Goal: Task Accomplishment & Management: Complete application form

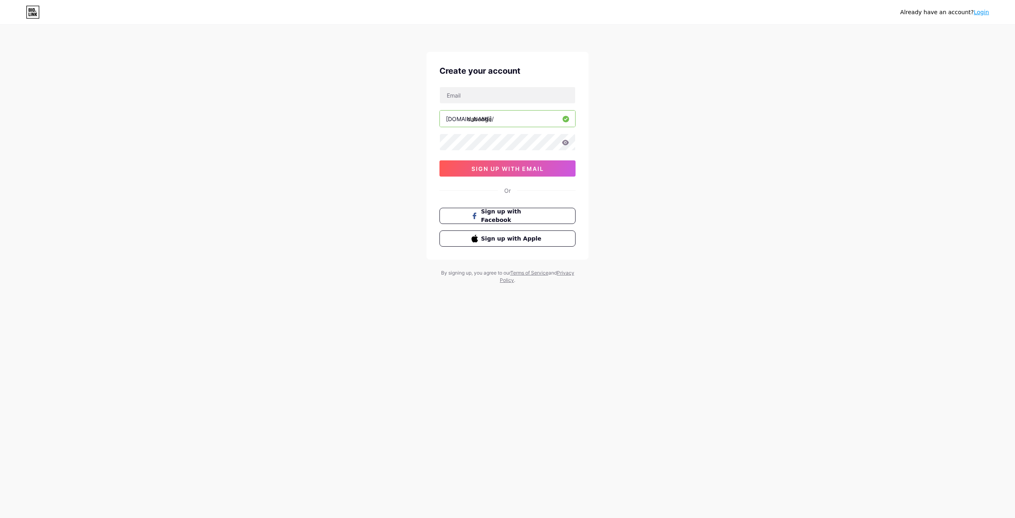
click at [474, 104] on div "bio.link/ dabodge sign up with email" at bounding box center [507, 132] width 136 height 90
click at [474, 102] on input "text" at bounding box center [507, 95] width 135 height 16
type input "15752170572"
drag, startPoint x: 492, startPoint y: 98, endPoint x: 407, endPoint y: 98, distance: 84.6
click at [407, 98] on div "Already have an account? Login Create your account 15752170572 bio.link/ dabodg…" at bounding box center [507, 155] width 1015 height 310
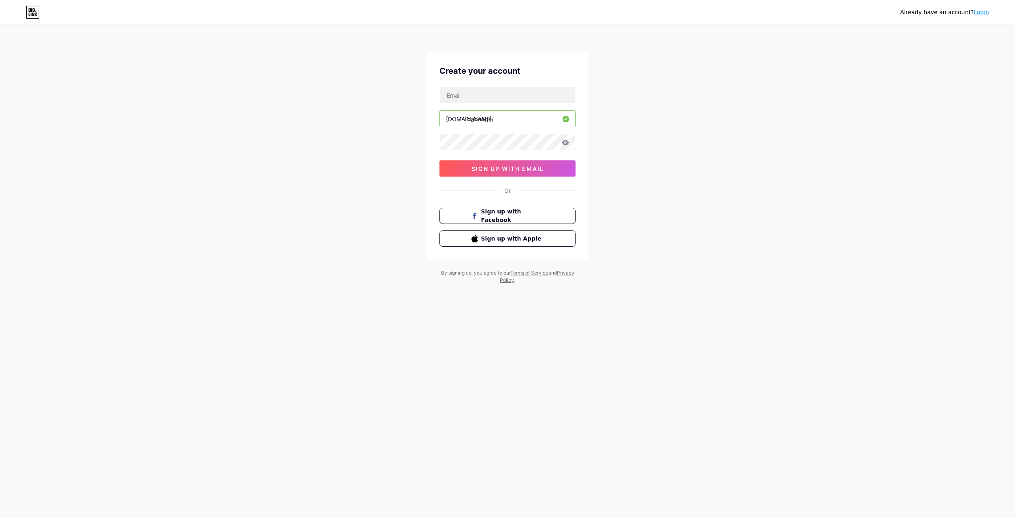
click at [398, 106] on div "Already have an account? Login Create your account bio.link/ dabodge 0cAFcWeA6K…" at bounding box center [507, 155] width 1015 height 310
click at [465, 96] on input "text" at bounding box center [507, 95] width 135 height 16
type input "eamazon406@gmail.com"
click at [477, 133] on div "eamazon406@gmail.com bio.link/ dabodge 0cAFcWeA6KFptrP9JCcEskCrJQJ7Y7VFi3BnAVk4…" at bounding box center [507, 132] width 136 height 90
click at [498, 170] on span "sign up with email" at bounding box center [507, 168] width 72 height 7
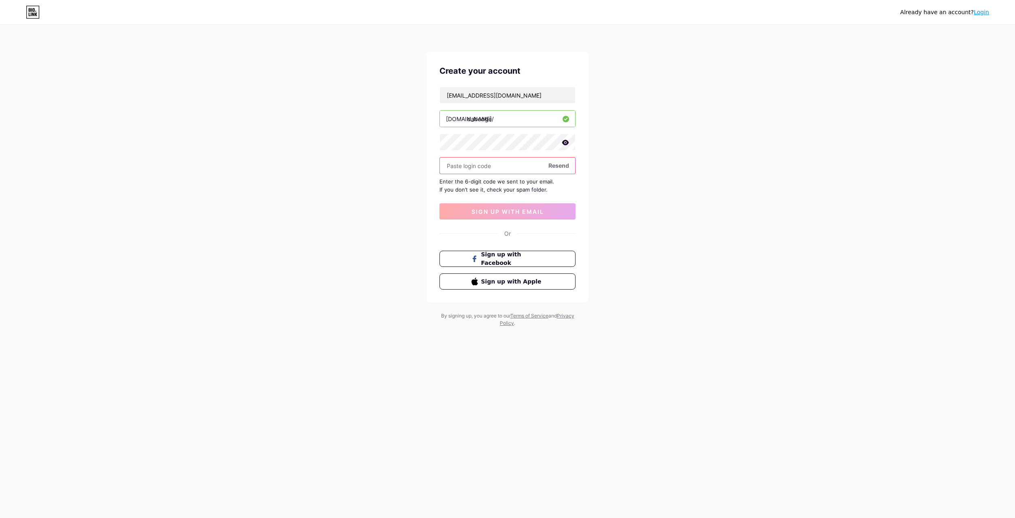
click at [561, 170] on input "text" at bounding box center [507, 166] width 135 height 16
click at [560, 167] on span "Resend" at bounding box center [558, 165] width 21 height 9
click at [527, 282] on span "Sign up with Apple" at bounding box center [513, 281] width 64 height 9
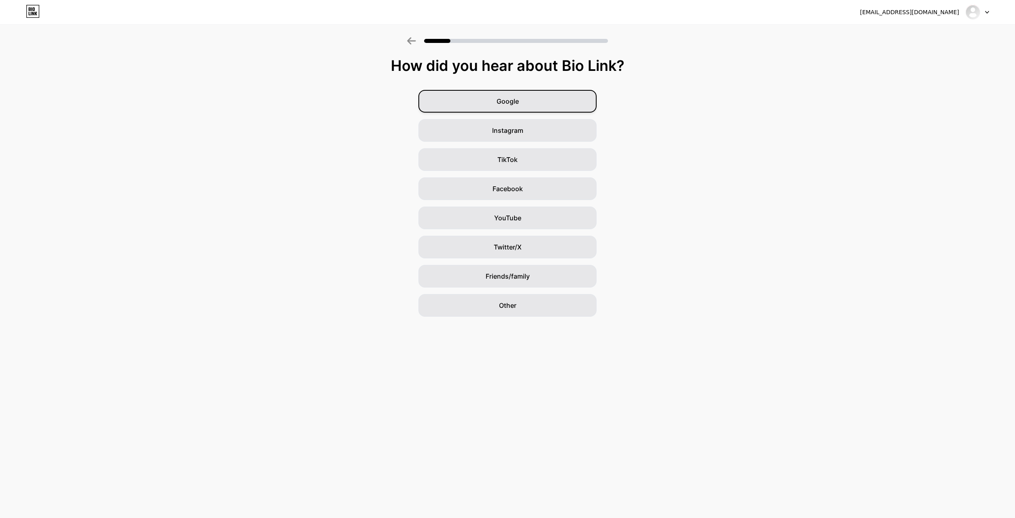
click at [522, 109] on div "Google" at bounding box center [507, 101] width 178 height 23
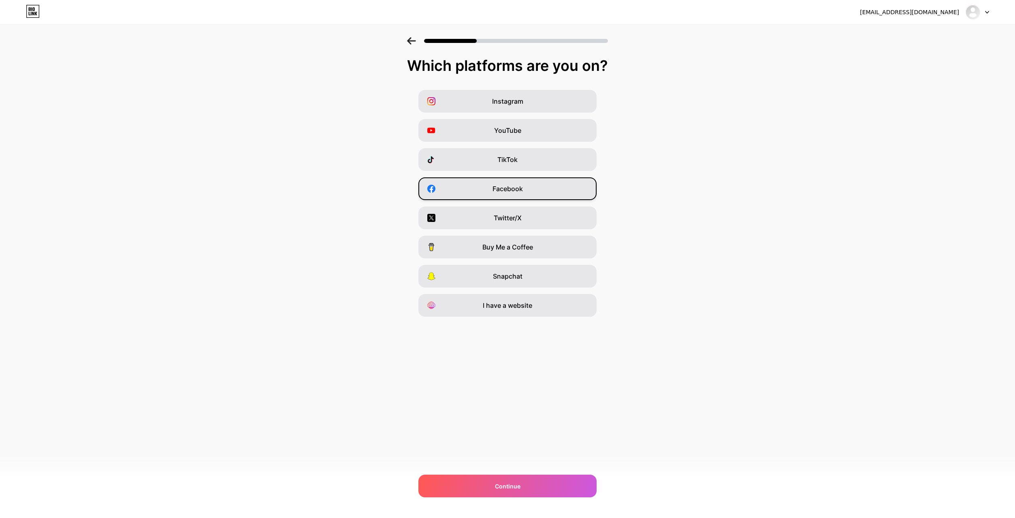
click at [522, 182] on div "Facebook" at bounding box center [507, 188] width 178 height 23
drag, startPoint x: 522, startPoint y: 182, endPoint x: 529, endPoint y: 187, distance: 8.8
click at [529, 187] on div "Facebook" at bounding box center [507, 188] width 178 height 23
click at [528, 166] on div "TikTok" at bounding box center [507, 159] width 178 height 23
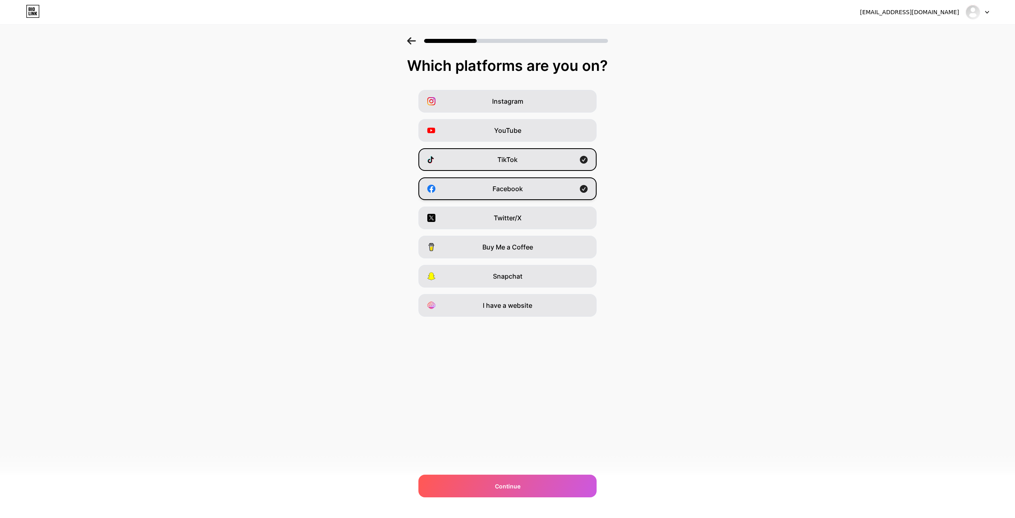
click at [532, 188] on div "Facebook" at bounding box center [507, 188] width 178 height 23
click at [494, 485] on div "Continue" at bounding box center [507, 486] width 178 height 23
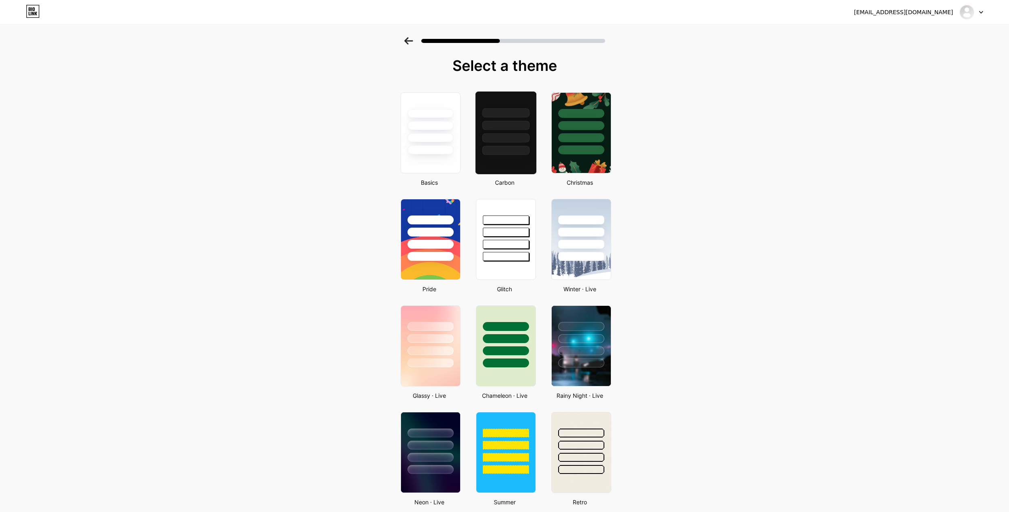
click at [507, 109] on div at bounding box center [505, 112] width 47 height 9
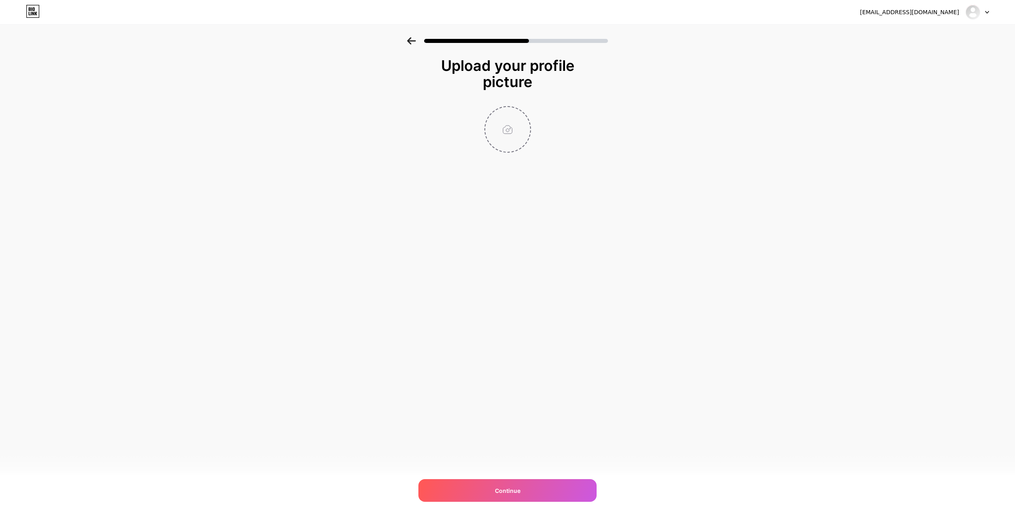
click at [514, 128] on input "file" at bounding box center [507, 129] width 45 height 45
type input "C:\fakepath\Download (1).jfif"
click at [515, 132] on img at bounding box center [507, 129] width 47 height 47
click at [542, 506] on div "[EMAIL_ADDRESS][DOMAIN_NAME] Logout Link Copied Upload your profile picture Con…" at bounding box center [507, 259] width 1015 height 518
click at [541, 491] on div "Continue" at bounding box center [507, 490] width 178 height 23
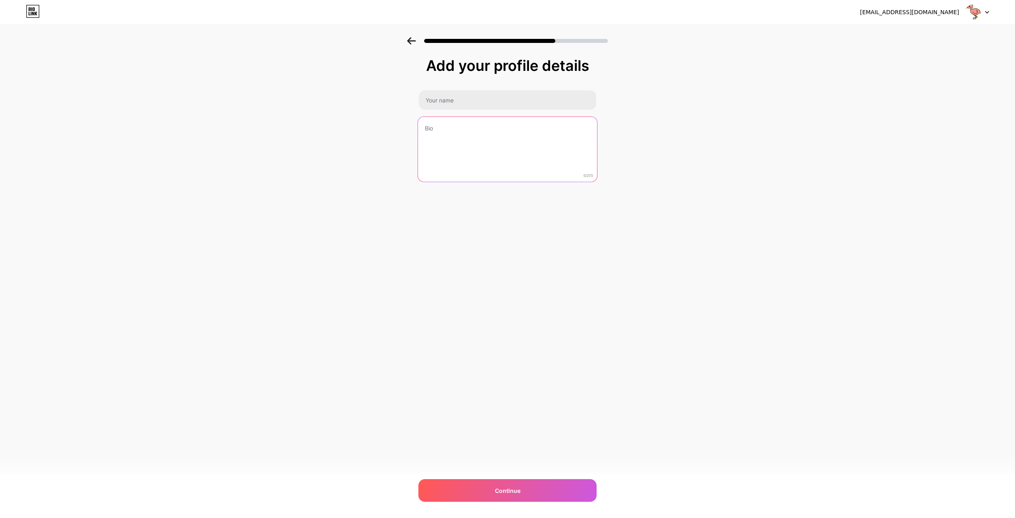
click at [518, 126] on textarea at bounding box center [507, 150] width 179 height 66
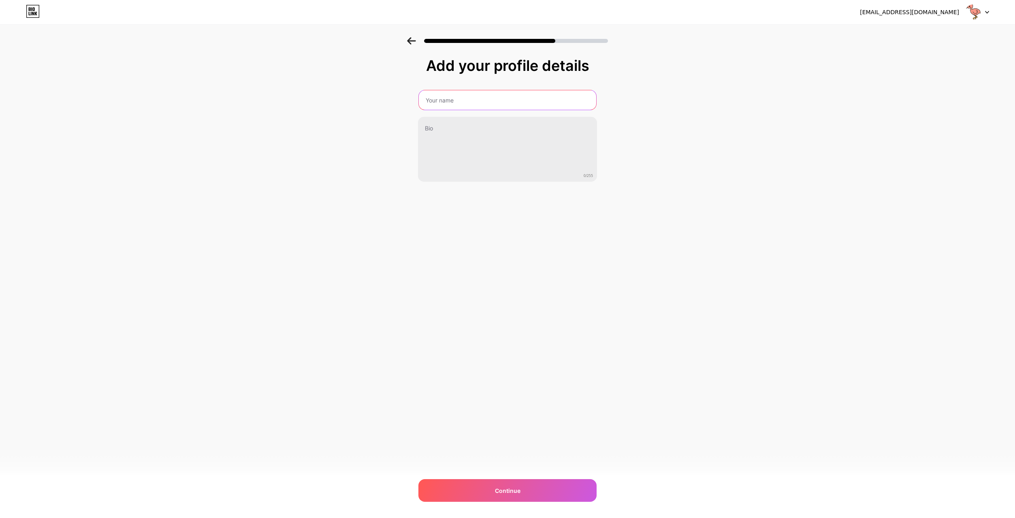
click at [516, 103] on input "text" at bounding box center [507, 99] width 177 height 19
type input "Dabodge"
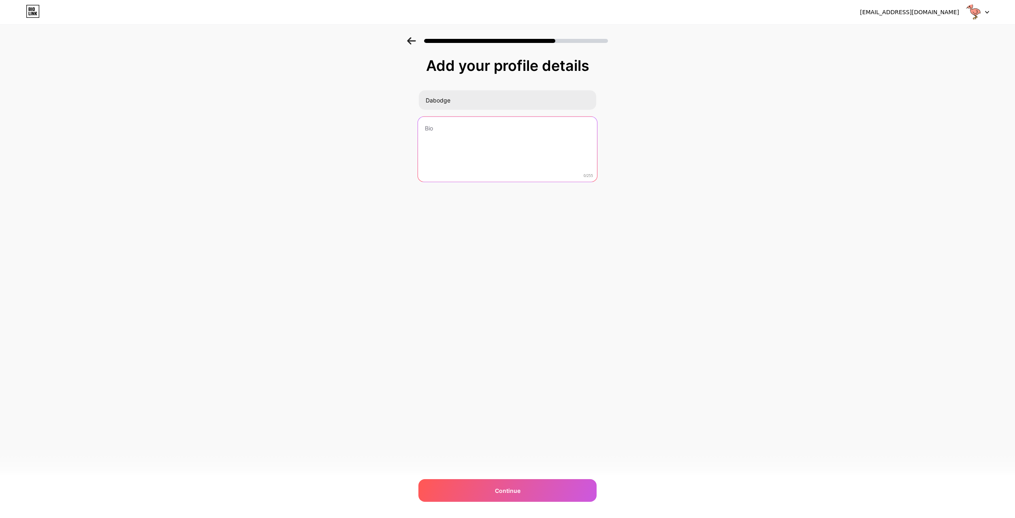
click at [491, 142] on textarea at bounding box center [507, 150] width 179 height 66
drag, startPoint x: 488, startPoint y: 137, endPoint x: 434, endPoint y: 139, distance: 53.9
click at [434, 139] on textarea "join me for murder mystrery" at bounding box center [507, 150] width 179 height 66
click at [428, 145] on textarea "join me for Murder Mystery Or Grow a Garden TRADES" at bounding box center [507, 150] width 179 height 66
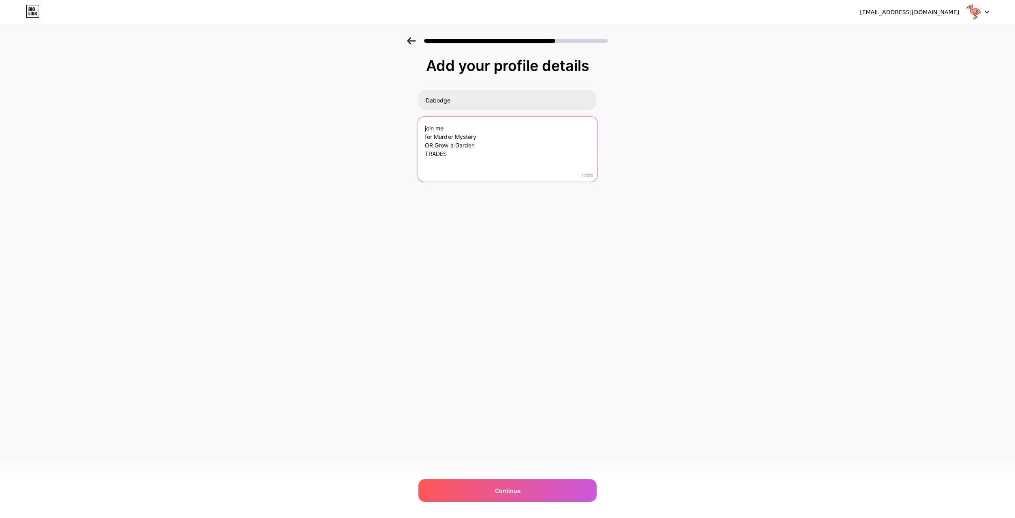
drag, startPoint x: 433, startPoint y: 134, endPoint x: 429, endPoint y: 136, distance: 4.5
click at [433, 134] on textarea "join me for Murder Mystery OR Grow a Garden TRADES" at bounding box center [507, 150] width 179 height 66
click at [428, 136] on textarea "join me for Murder Mystery OR Grow a Garden TRADES" at bounding box center [507, 150] width 179 height 66
click at [429, 140] on textarea "join me For Murder Mystery OR Grow a Garden TRADES" at bounding box center [507, 150] width 179 height 66
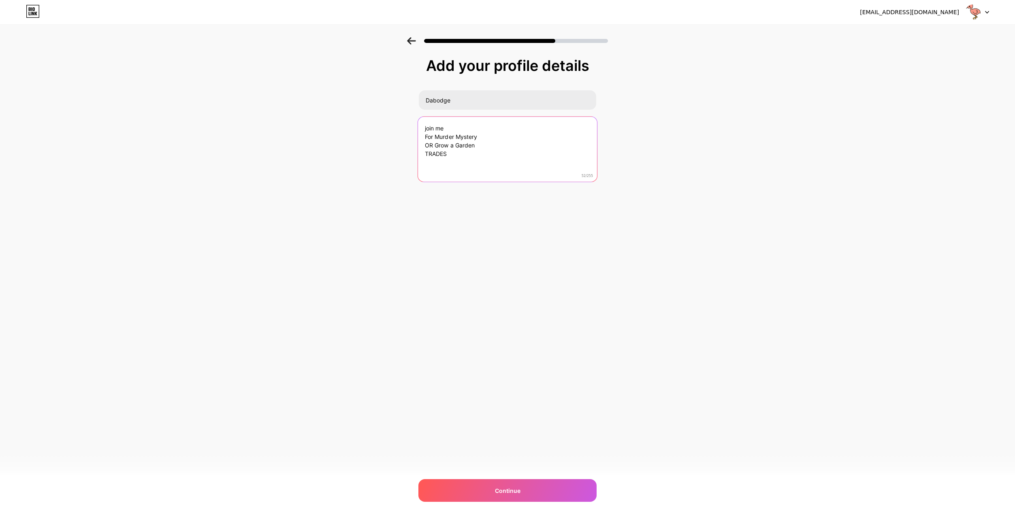
click at [429, 140] on textarea "join me For Murder Mystery OR Grow a Garden TRADES" at bounding box center [507, 150] width 179 height 66
drag, startPoint x: 419, startPoint y: 141, endPoint x: 435, endPoint y: 137, distance: 16.5
drag, startPoint x: 435, startPoint y: 137, endPoint x: 428, endPoint y: 137, distance: 6.9
click at [427, 145] on textarea "join me For Murder Mystery OR Grow a Garden TRADES" at bounding box center [507, 150] width 179 height 66
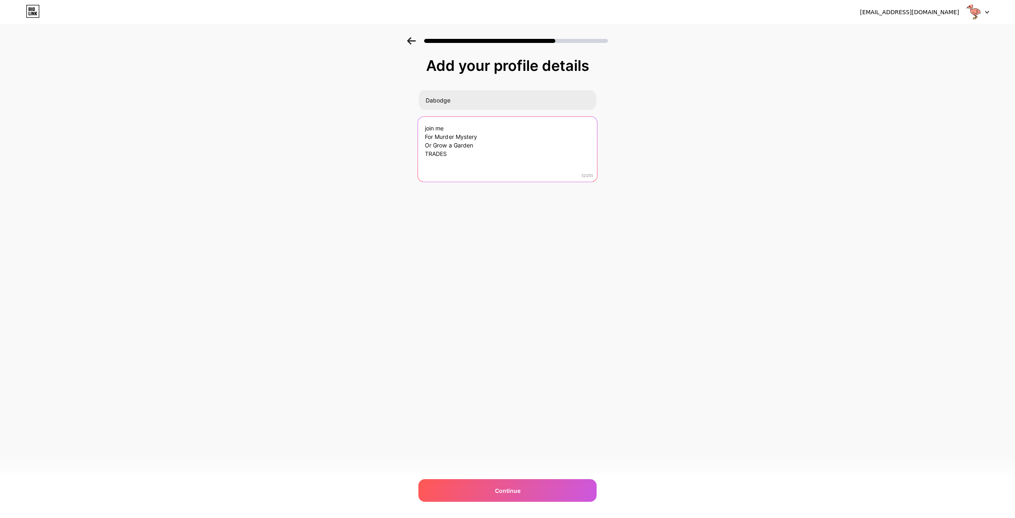
drag, startPoint x: 456, startPoint y: 131, endPoint x: 404, endPoint y: 130, distance: 51.8
click at [404, 130] on div "Add your profile details [PERSON_NAME] join me For Murder Mystery Or Grow a Gar…" at bounding box center [507, 129] width 1015 height 185
click at [459, 148] on textarea "Join Me For Murder Mystery Or Grow a Garden TRADES" at bounding box center [507, 150] width 179 height 66
click at [461, 162] on textarea "Join Me For Murder Mystery Or Grow a Garden TRADES" at bounding box center [507, 150] width 179 height 66
click at [451, 170] on textarea "Join Me For Murder Mystery Or Grow a Garden TRADES (GIVING WAY FREE STUFF IN GA…" at bounding box center [507, 150] width 179 height 66
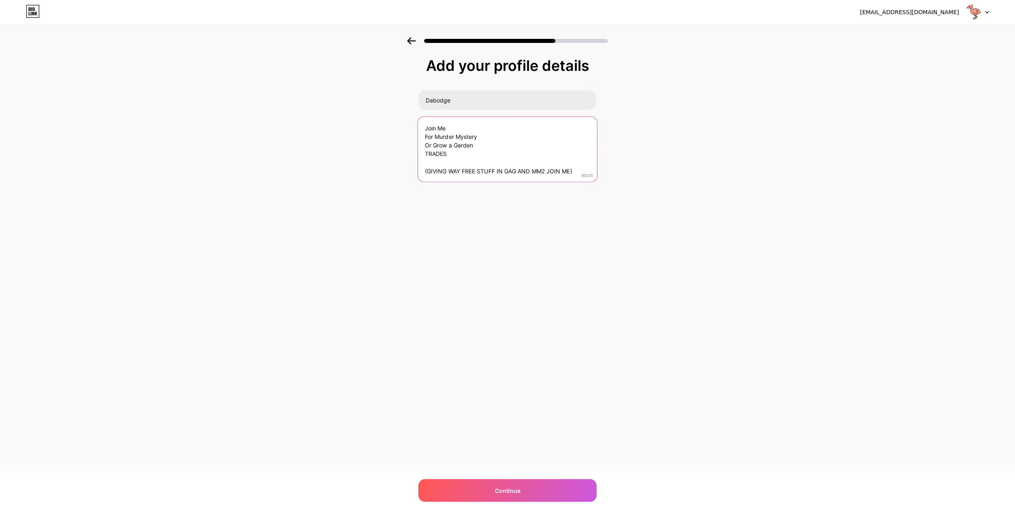
click at [449, 168] on textarea "Join Me For Murder Mystery Or Grow a Garden TRADES (GIVING WAY FREE STUFF IN GA…" at bounding box center [507, 150] width 179 height 66
type textarea "Join Me For Murder Mystery Or Grow a Garden TRADES (GIVING AWAY FREE STUFF IN G…"
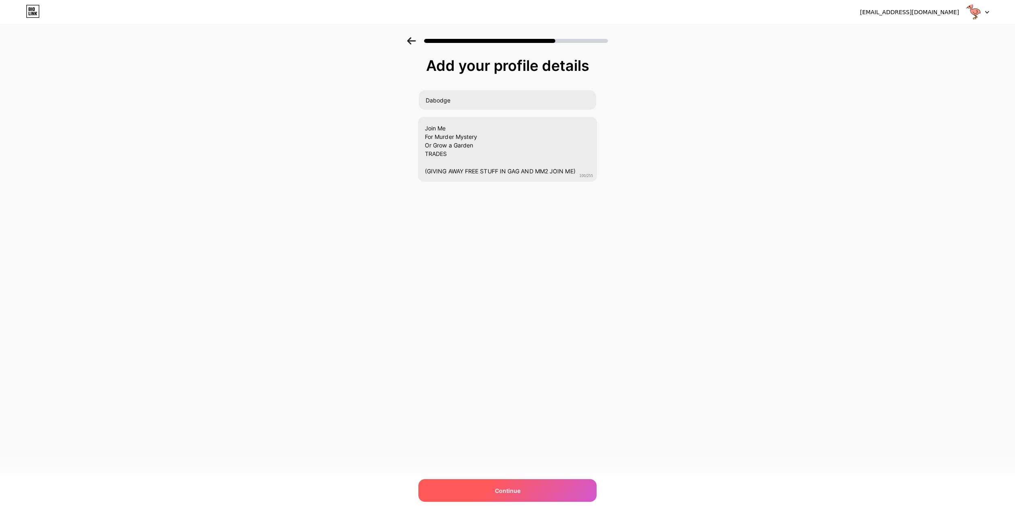
click at [573, 499] on div "Continue" at bounding box center [507, 490] width 178 height 23
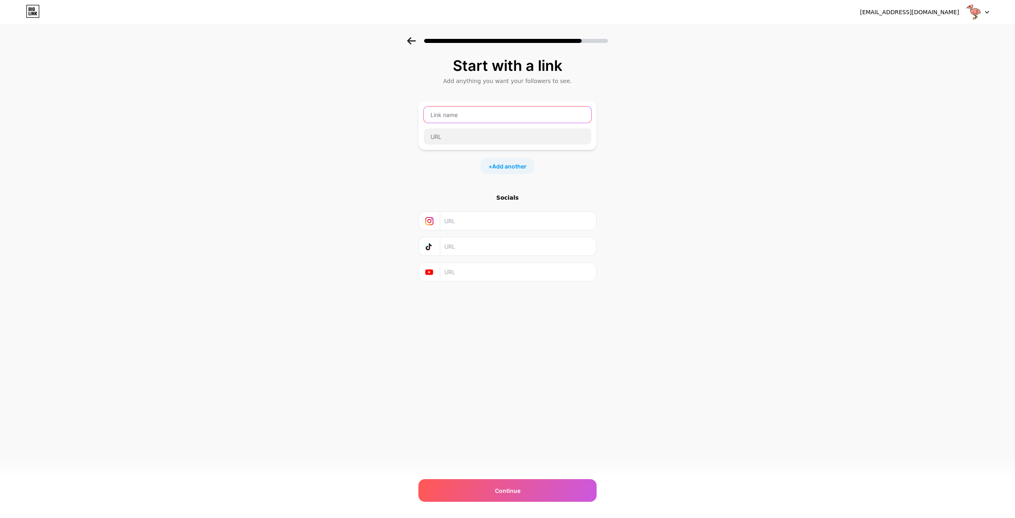
click at [471, 116] on input "text" at bounding box center [508, 115] width 168 height 16
type input "Roblox"
click at [471, 138] on input "text" at bounding box center [508, 136] width 168 height 16
click at [472, 114] on input "Roblox" at bounding box center [508, 115] width 168 height 16
drag, startPoint x: 452, startPoint y: 116, endPoint x: 399, endPoint y: 115, distance: 53.5
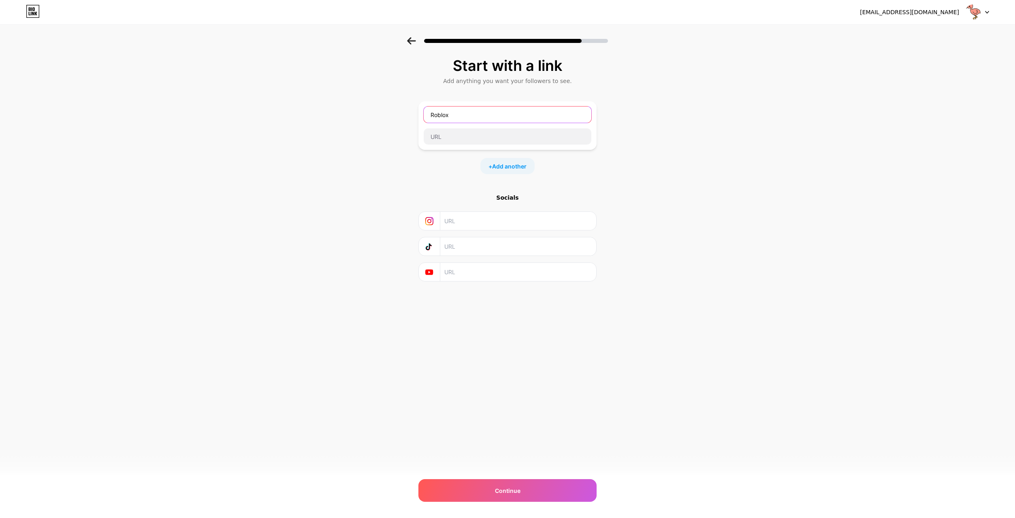
click at [399, 115] on div "Start with a link Add anything you want your followers to see. Roblox + Add ano…" at bounding box center [507, 179] width 1015 height 285
type input "Roblox"
click at [522, 131] on input "text" at bounding box center [508, 136] width 168 height 16
paste input "[https//[DOMAIN_NAME][URL][DOMAIN_NAME]"
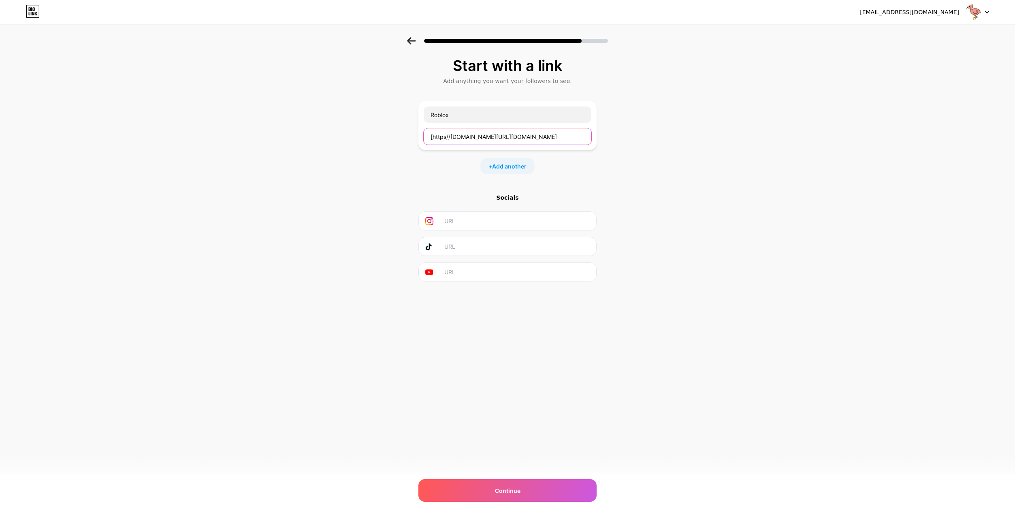
type input "[https//[DOMAIN_NAME][URL][DOMAIN_NAME]"
click at [552, 173] on div "+ Add another" at bounding box center [507, 166] width 178 height 16
click at [478, 494] on div "Continue" at bounding box center [507, 490] width 178 height 23
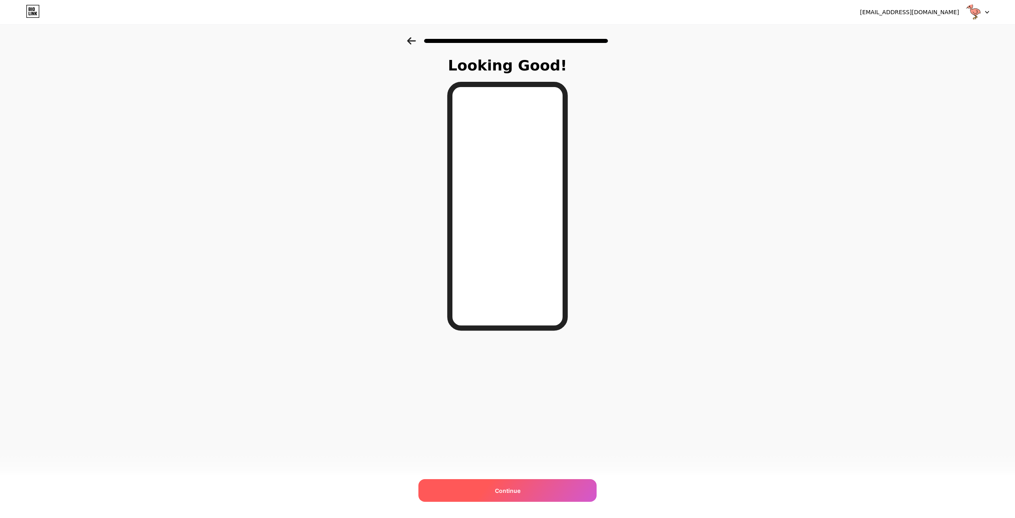
click at [522, 483] on div "Continue" at bounding box center [507, 490] width 178 height 23
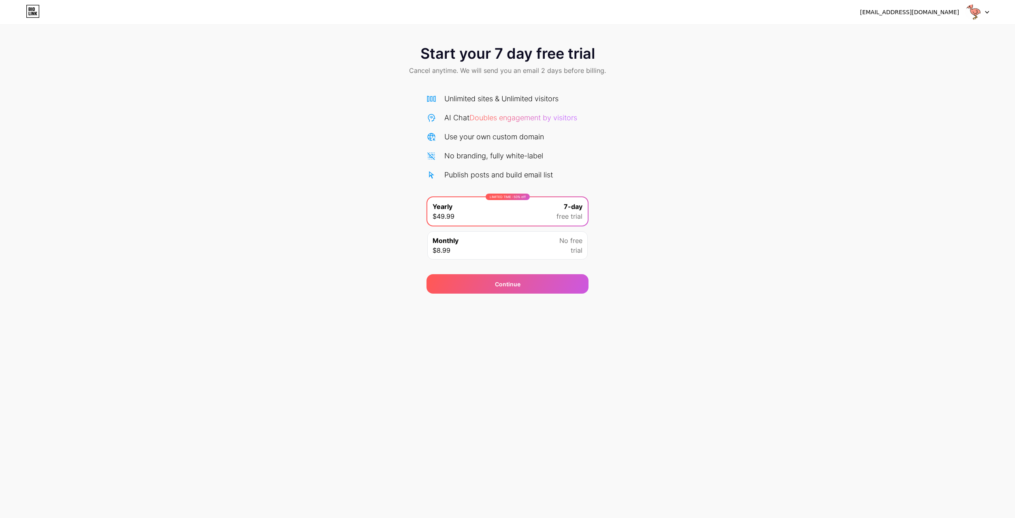
click at [473, 302] on div "[EMAIL_ADDRESS][DOMAIN_NAME] Logout Link Copied Start your 7 day free trial Can…" at bounding box center [507, 259] width 1015 height 518
click at [473, 298] on div "[EMAIL_ADDRESS][DOMAIN_NAME] Logout Link Copied Start your 7 day free trial Can…" at bounding box center [507, 259] width 1015 height 518
click at [473, 295] on div "[EMAIL_ADDRESS][DOMAIN_NAME] Logout Link Copied Start your 7 day free trial Can…" at bounding box center [507, 259] width 1015 height 518
click at [473, 290] on div "Continue" at bounding box center [507, 283] width 162 height 19
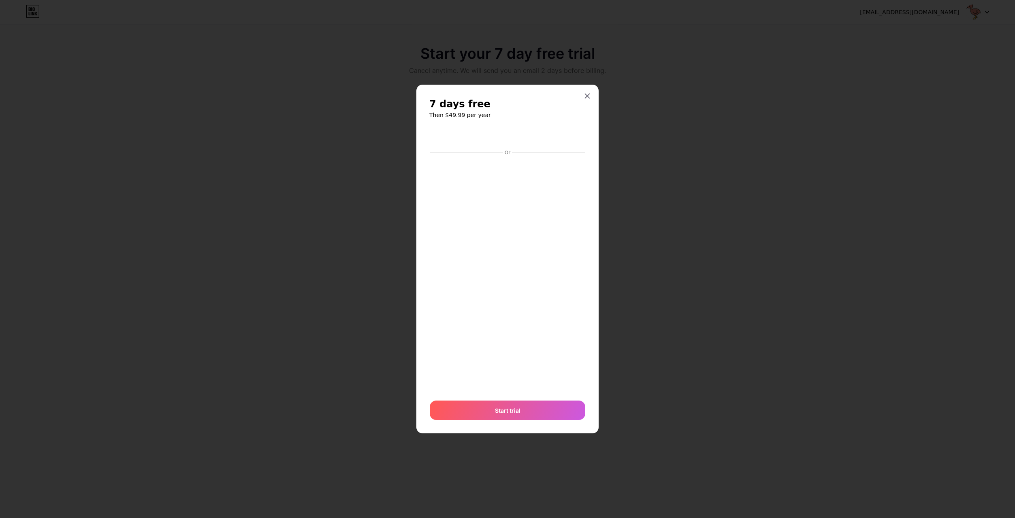
click at [574, 98] on div at bounding box center [507, 259] width 1015 height 518
click at [578, 93] on div "7 days free Then $49.99 per year Or Start trial" at bounding box center [507, 259] width 182 height 349
click at [581, 98] on div at bounding box center [587, 96] width 15 height 15
